Goal: Navigation & Orientation: Find specific page/section

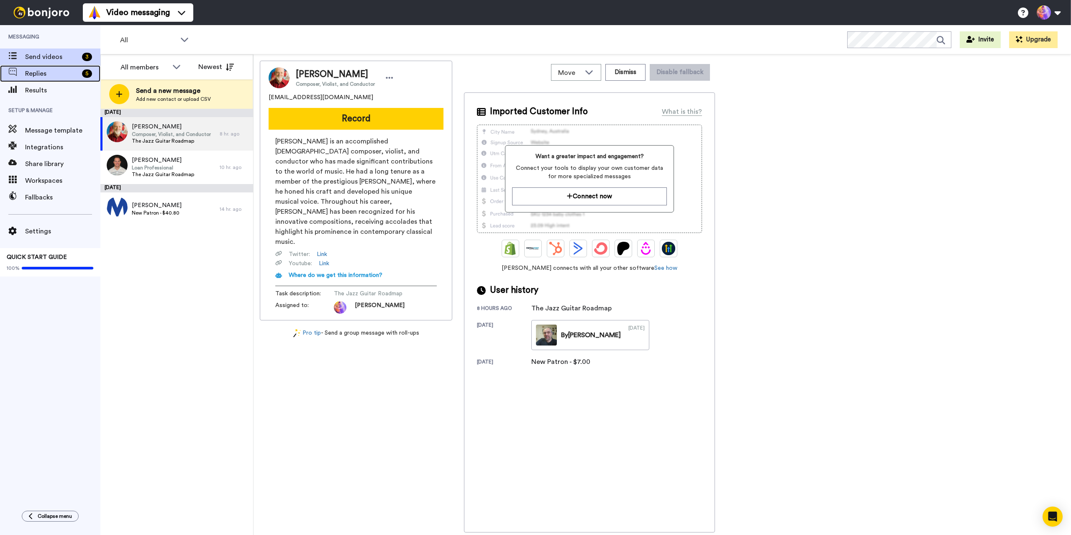
click at [47, 80] on div "Replies 5" at bounding box center [50, 73] width 100 height 17
